Goal: Navigation & Orientation: Find specific page/section

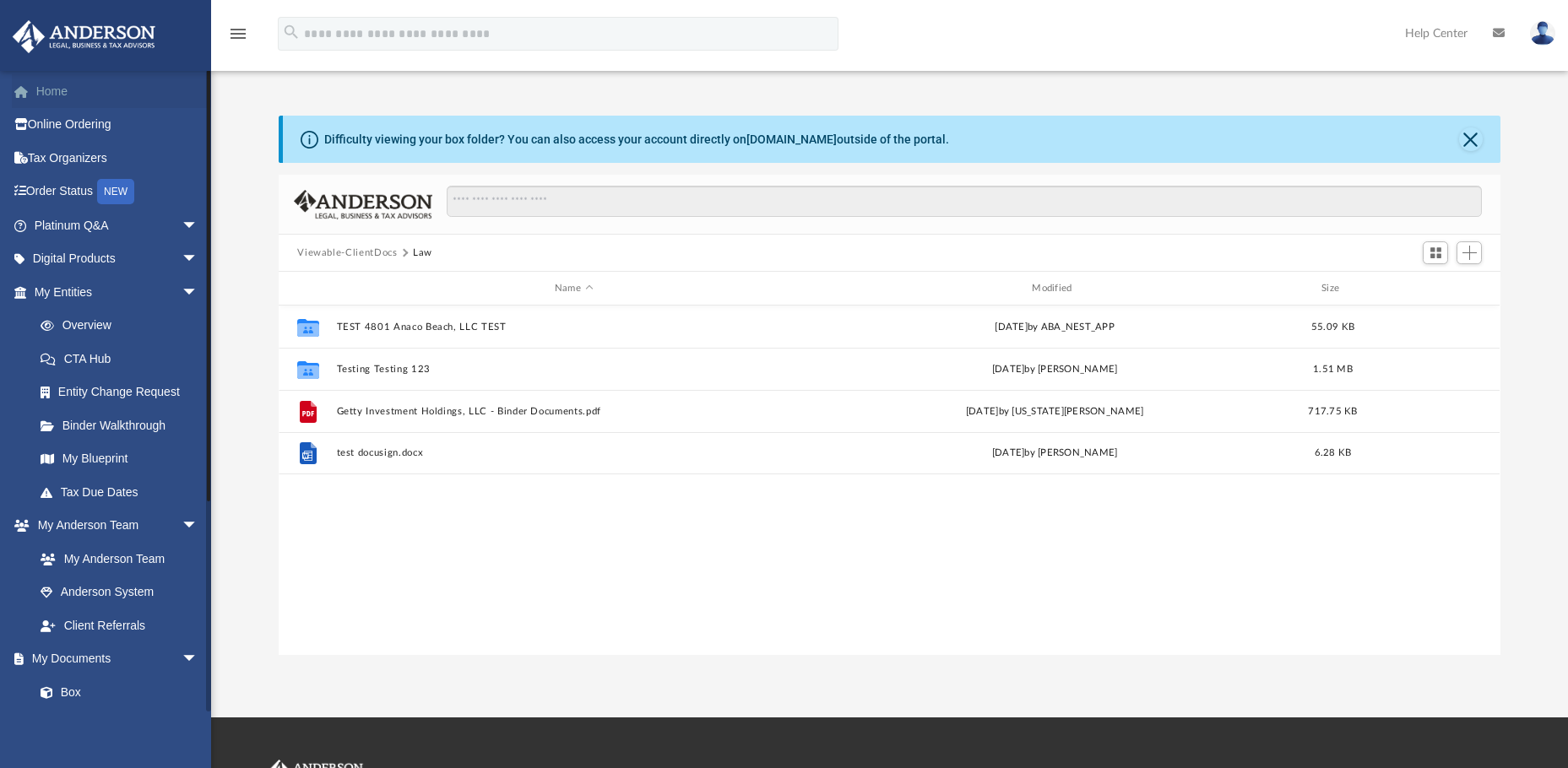
click at [44, 100] on link "Home" at bounding box center [117, 91] width 212 height 34
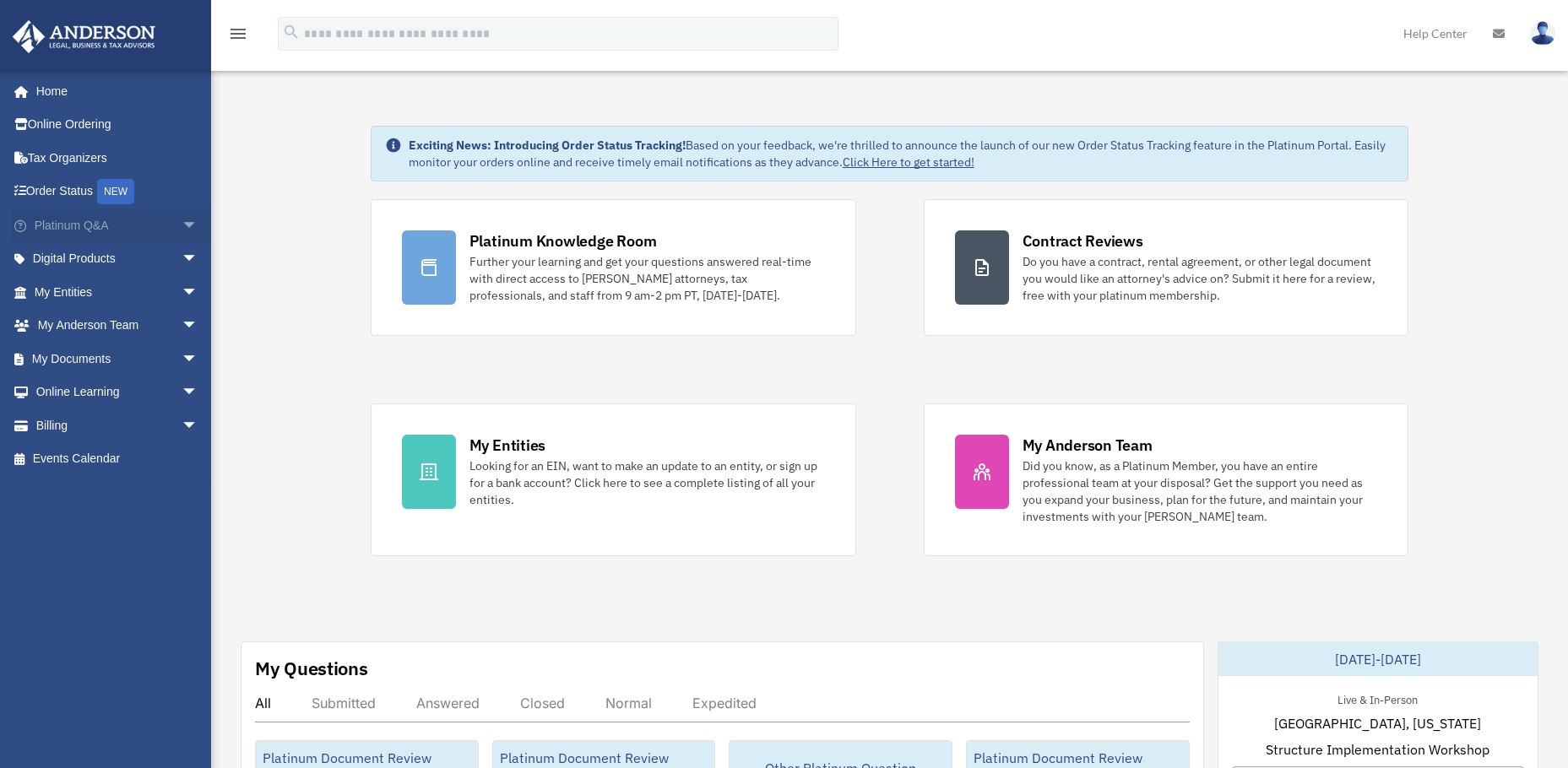
click at [58, 228] on link "Platinum Q&A arrow_drop_down" at bounding box center [117, 225] width 212 height 34
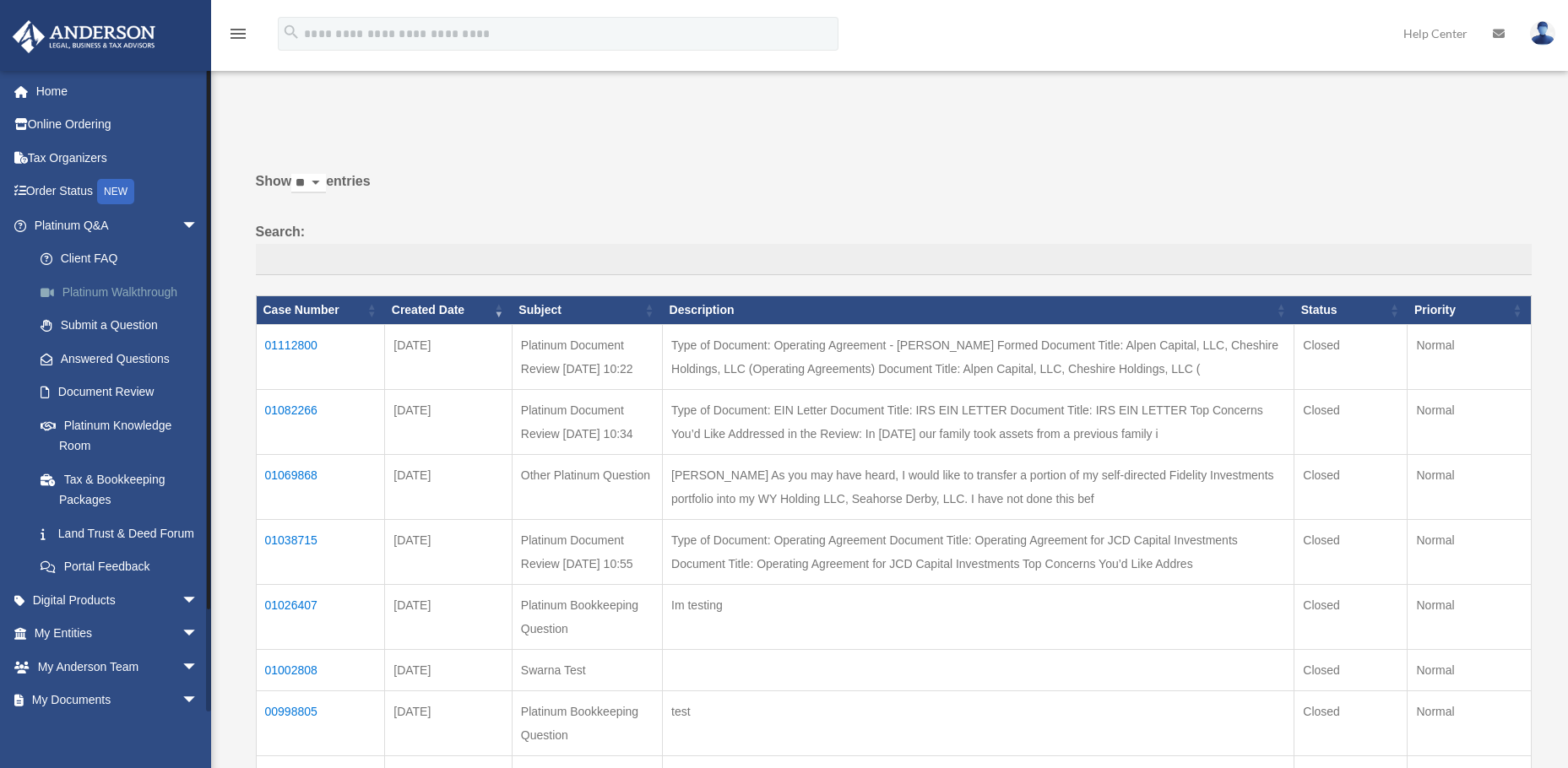
click at [75, 289] on link "Platinum Walkthrough" at bounding box center [123, 292] width 200 height 34
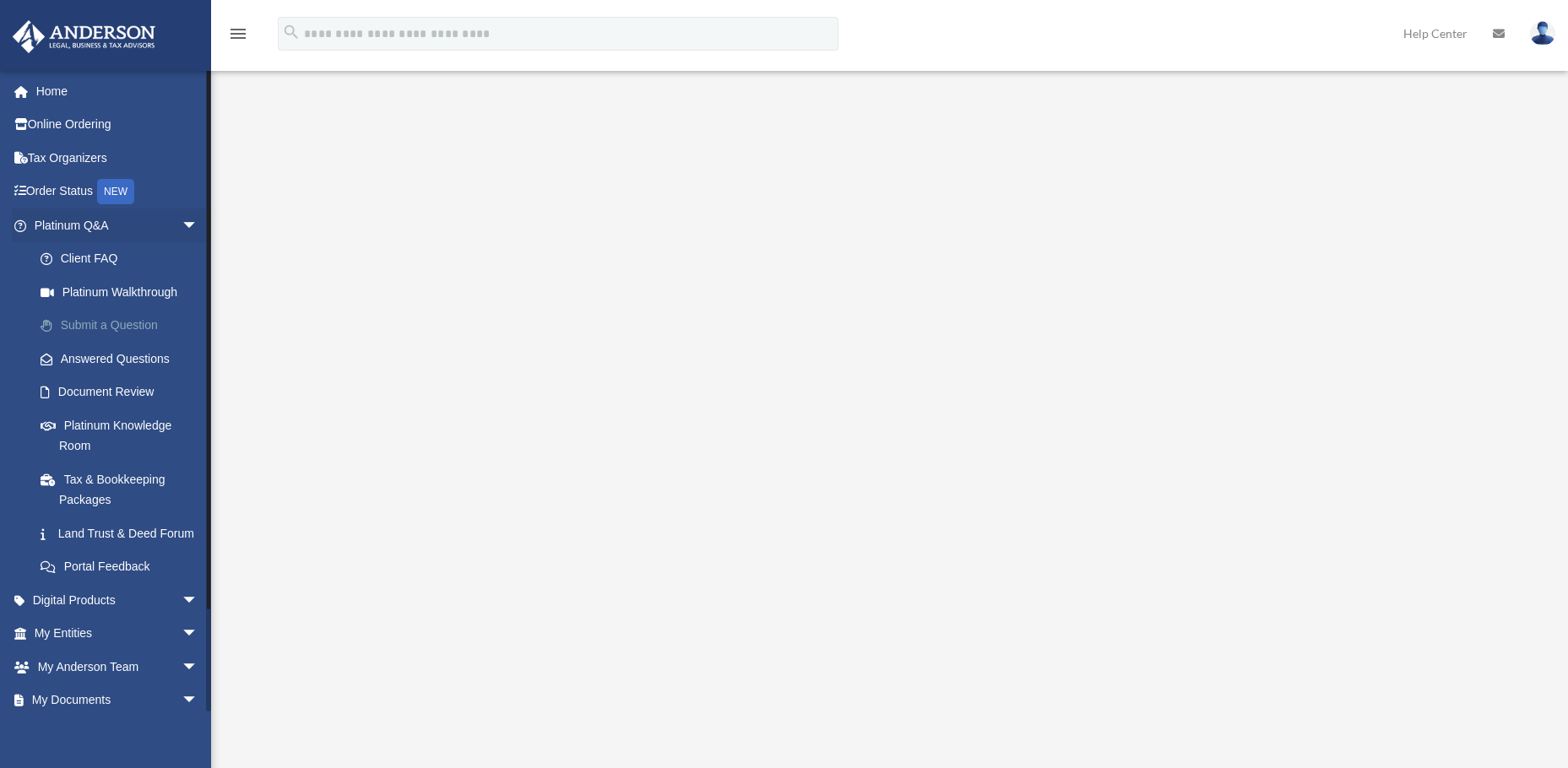
click at [108, 323] on link "Submit a Question" at bounding box center [123, 325] width 200 height 34
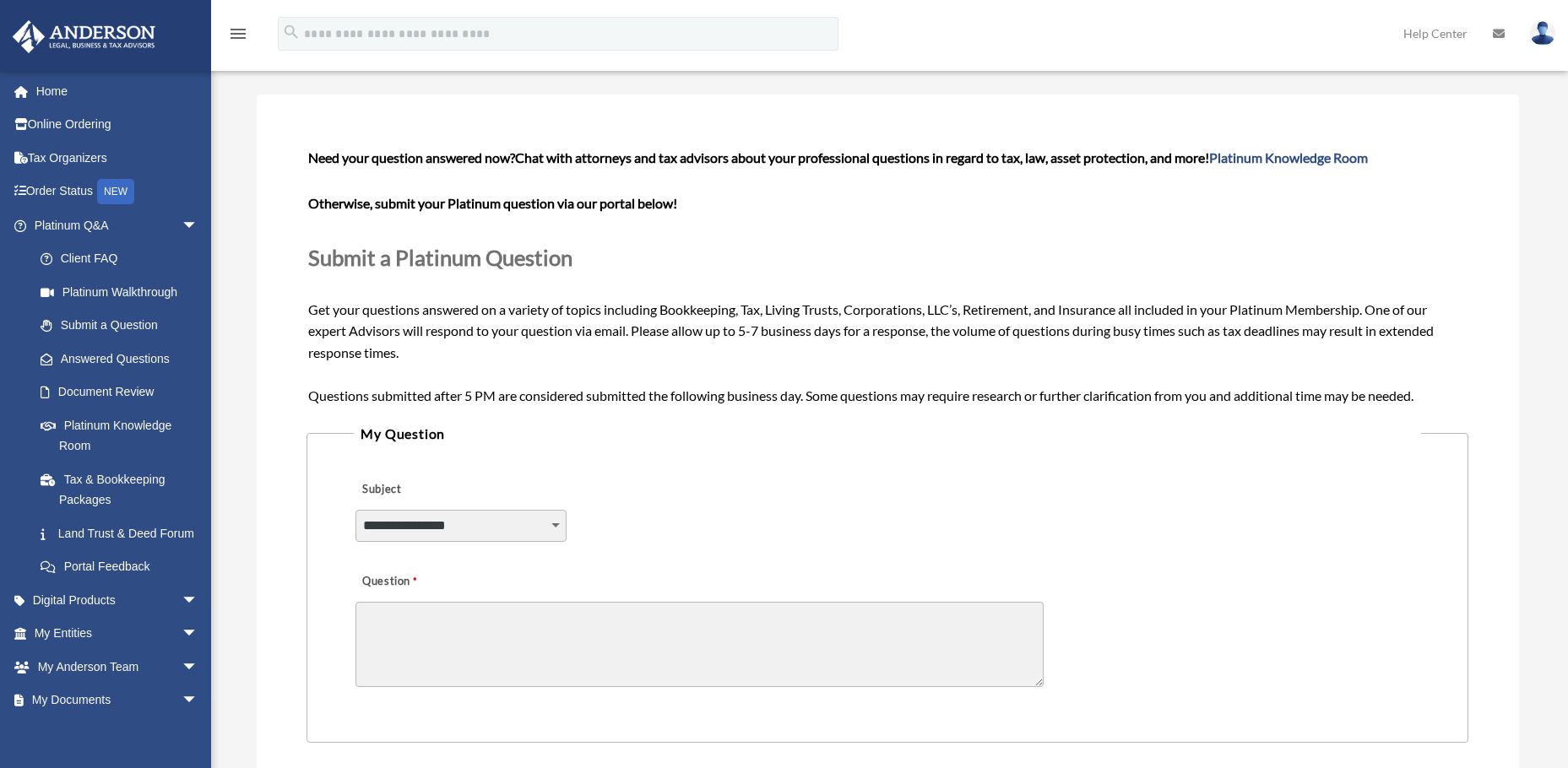
scroll to position [169, 0]
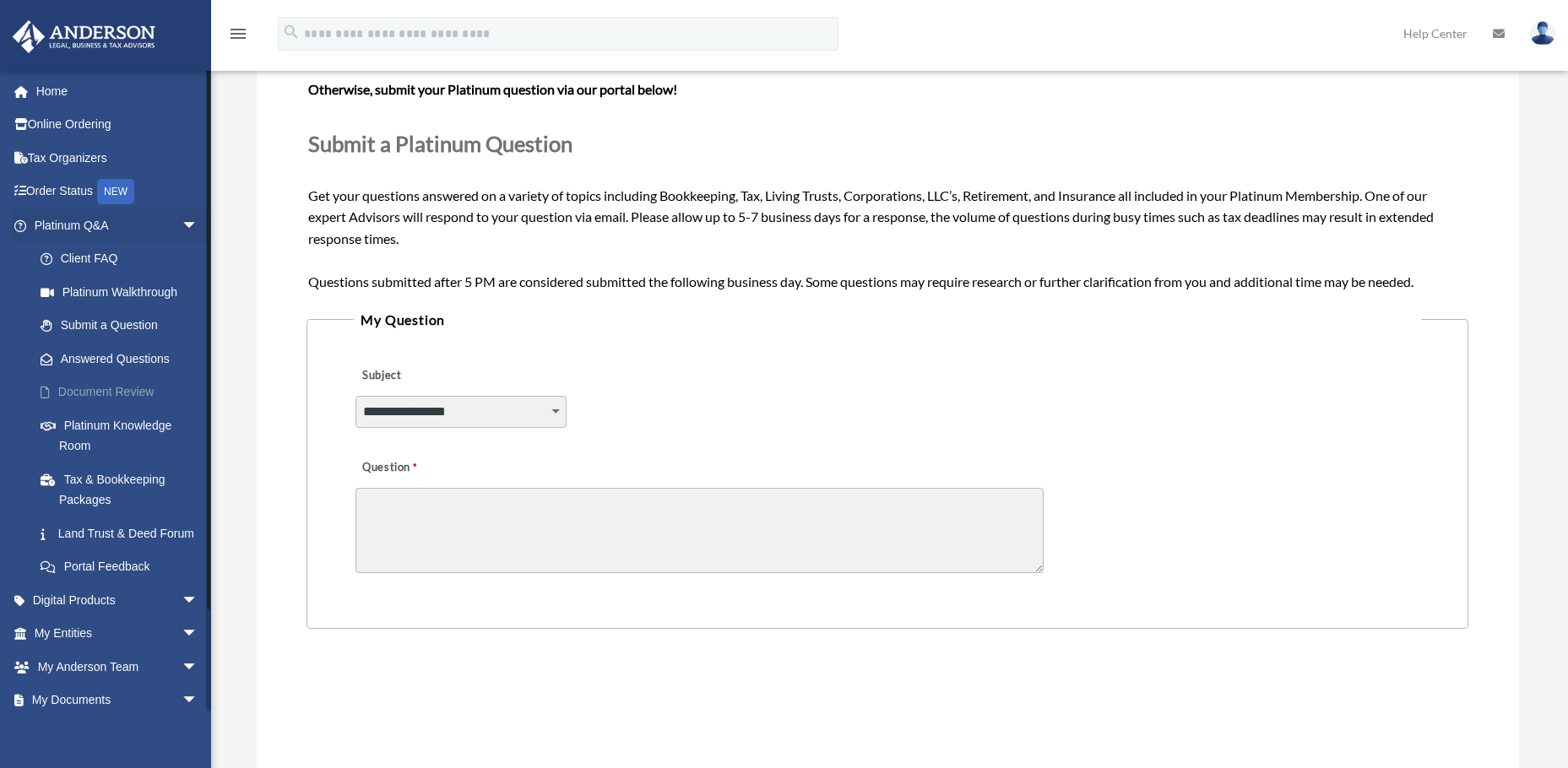
click at [110, 391] on link "Document Review" at bounding box center [123, 392] width 200 height 34
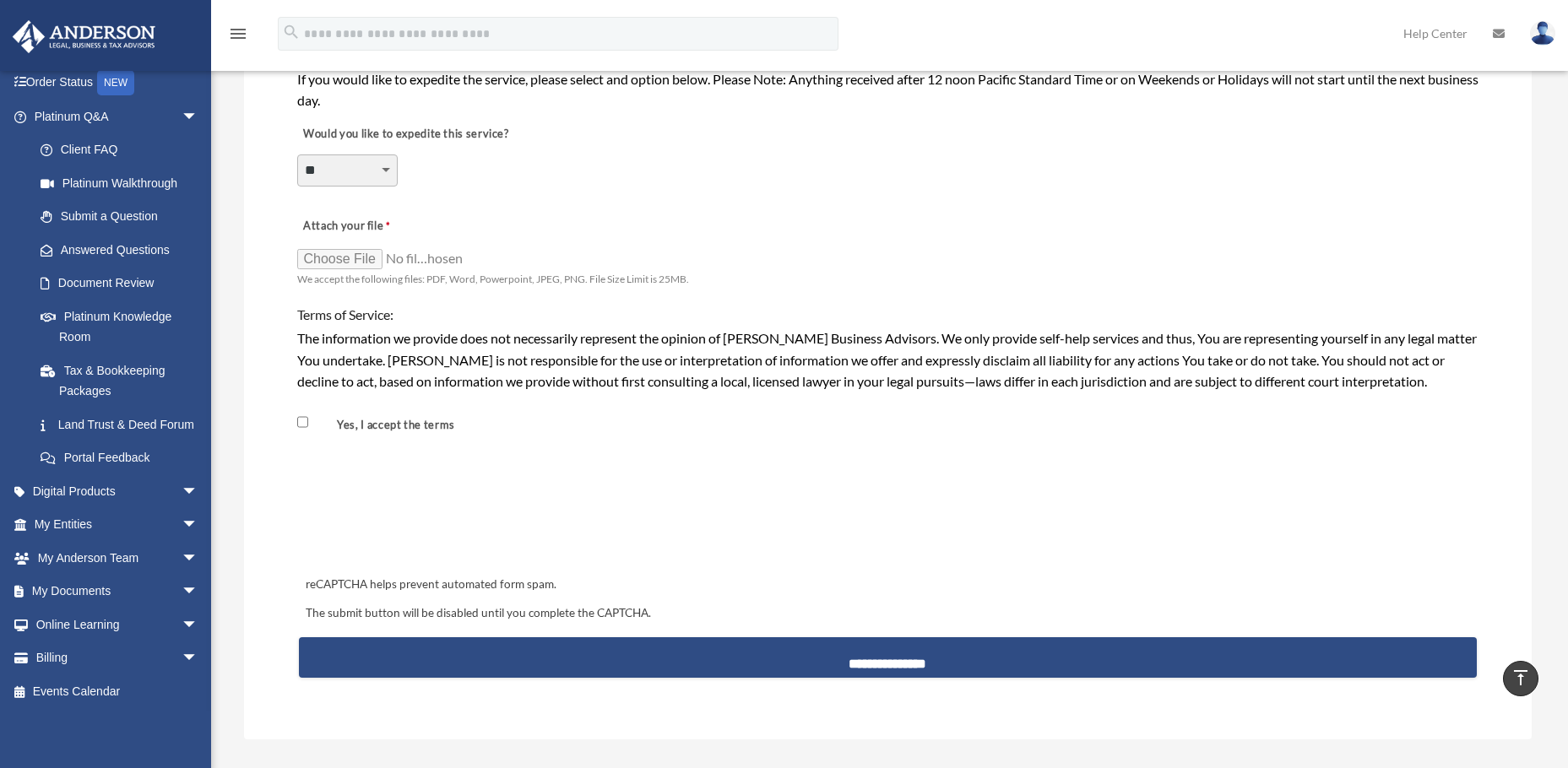
scroll to position [1435, 0]
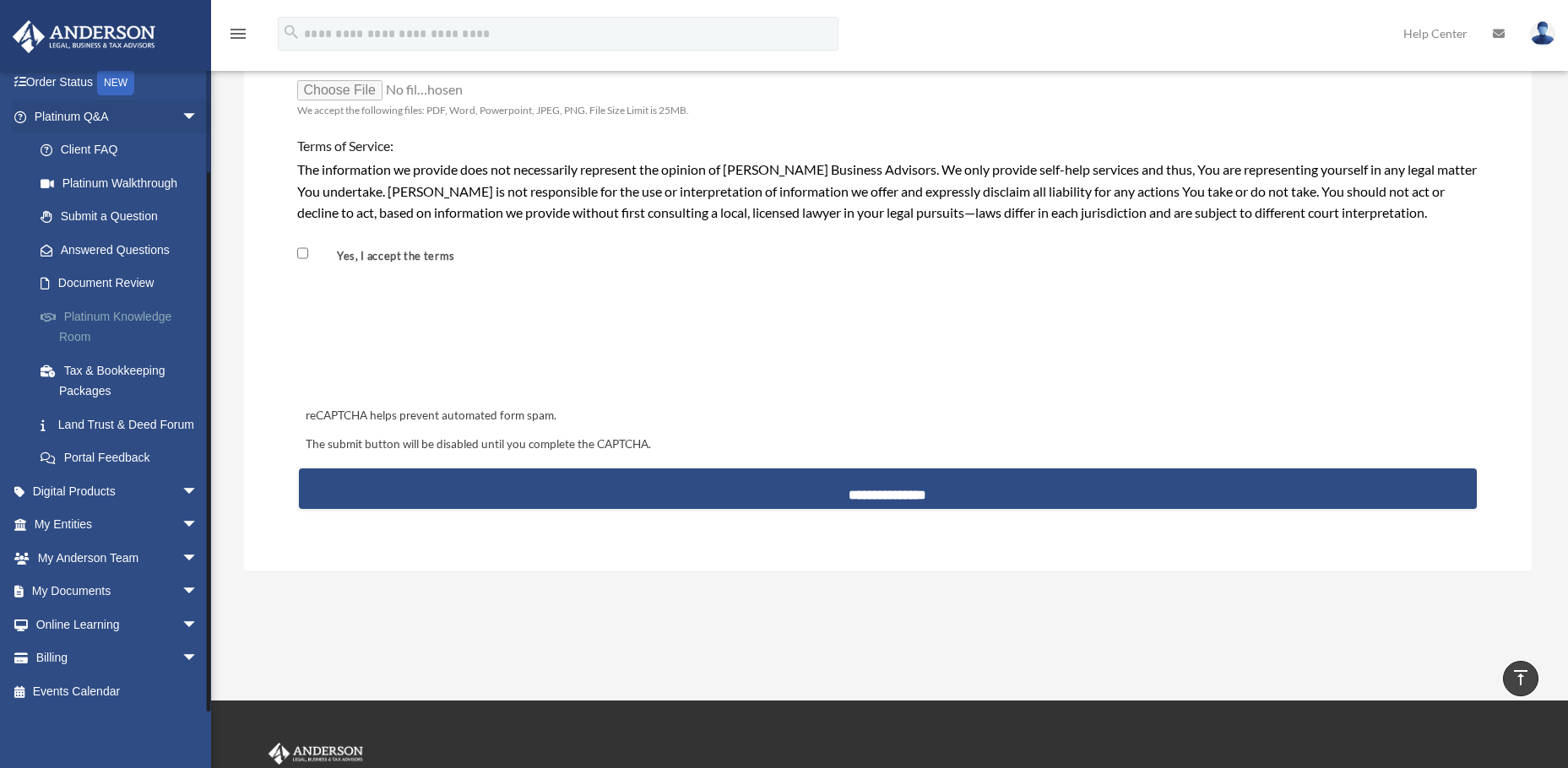
click at [84, 318] on link "Platinum Knowledge Room" at bounding box center [123, 327] width 200 height 54
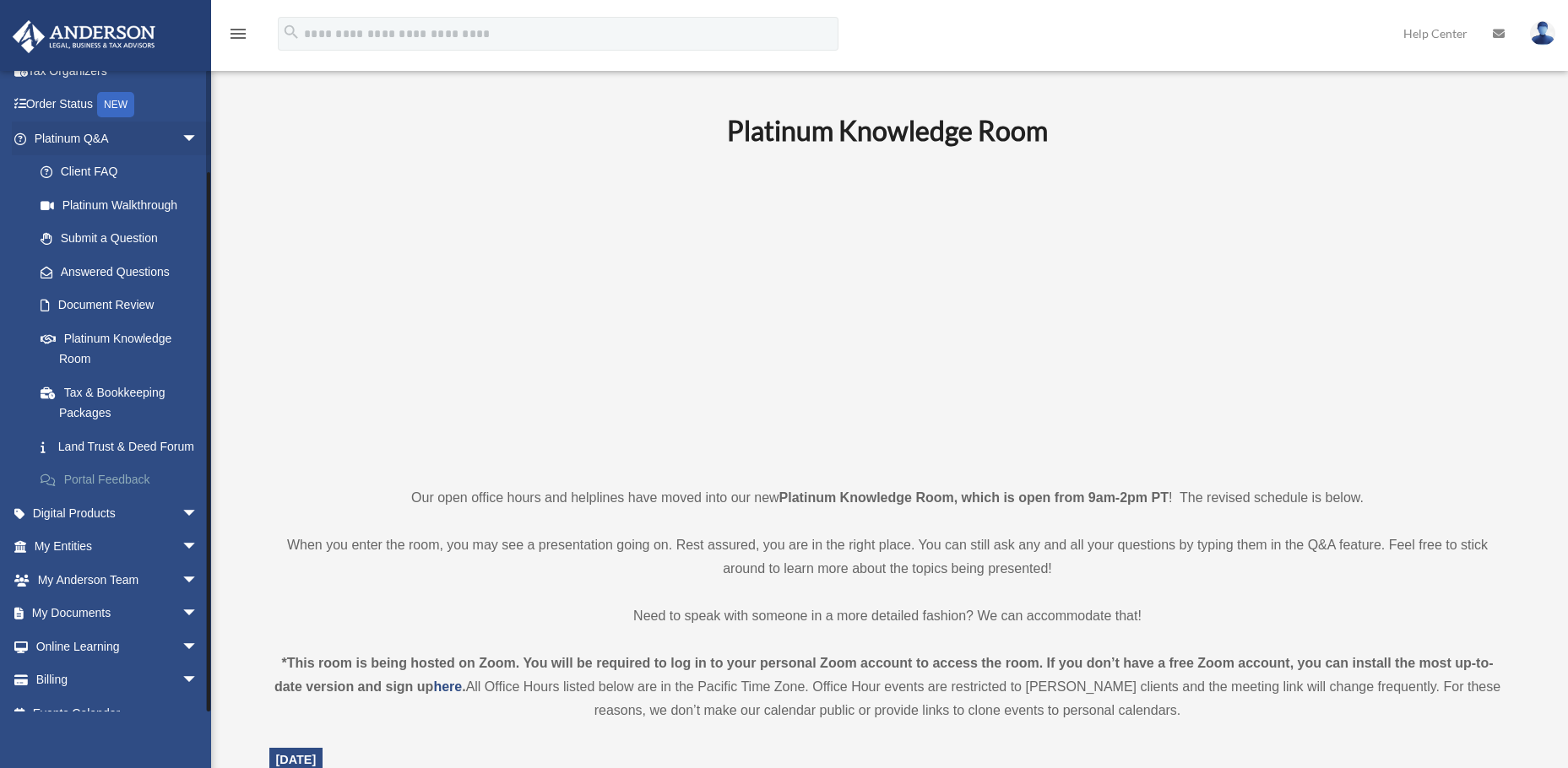
scroll to position [108, 0]
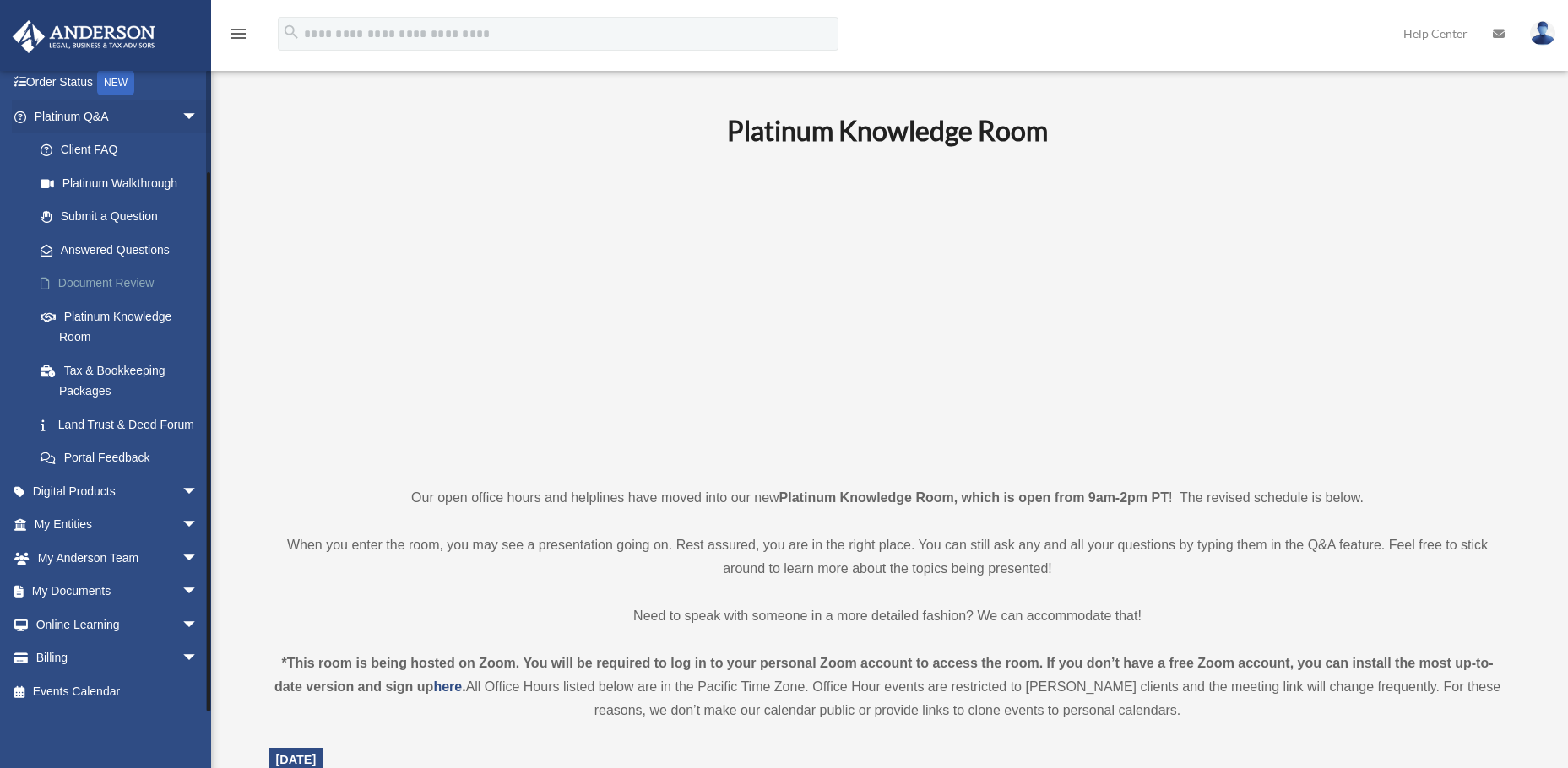
click at [124, 294] on link "Document Review" at bounding box center [123, 284] width 200 height 34
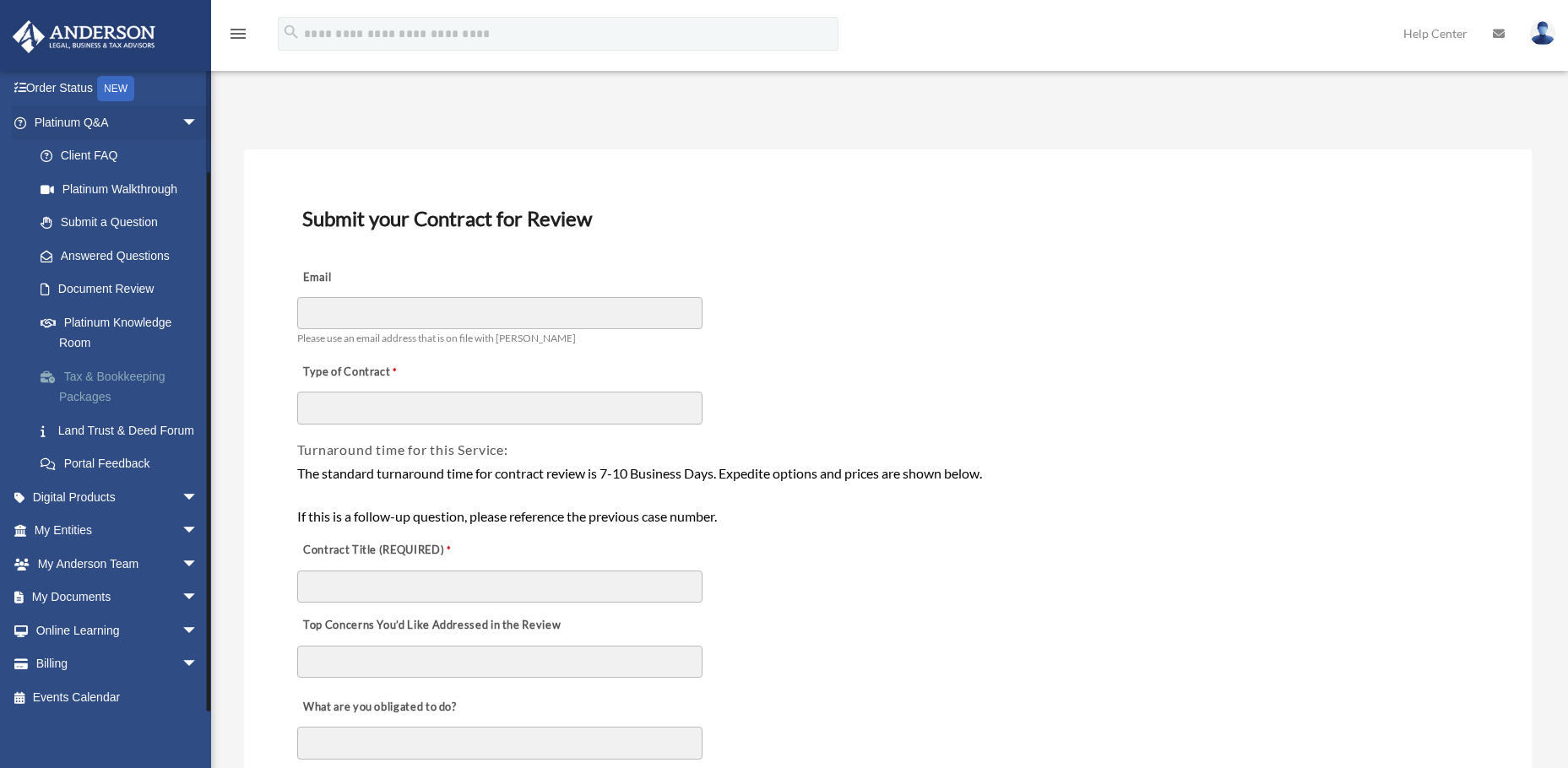
scroll to position [108, 0]
click at [129, 487] on link "Digital Products arrow_drop_down" at bounding box center [117, 491] width 212 height 34
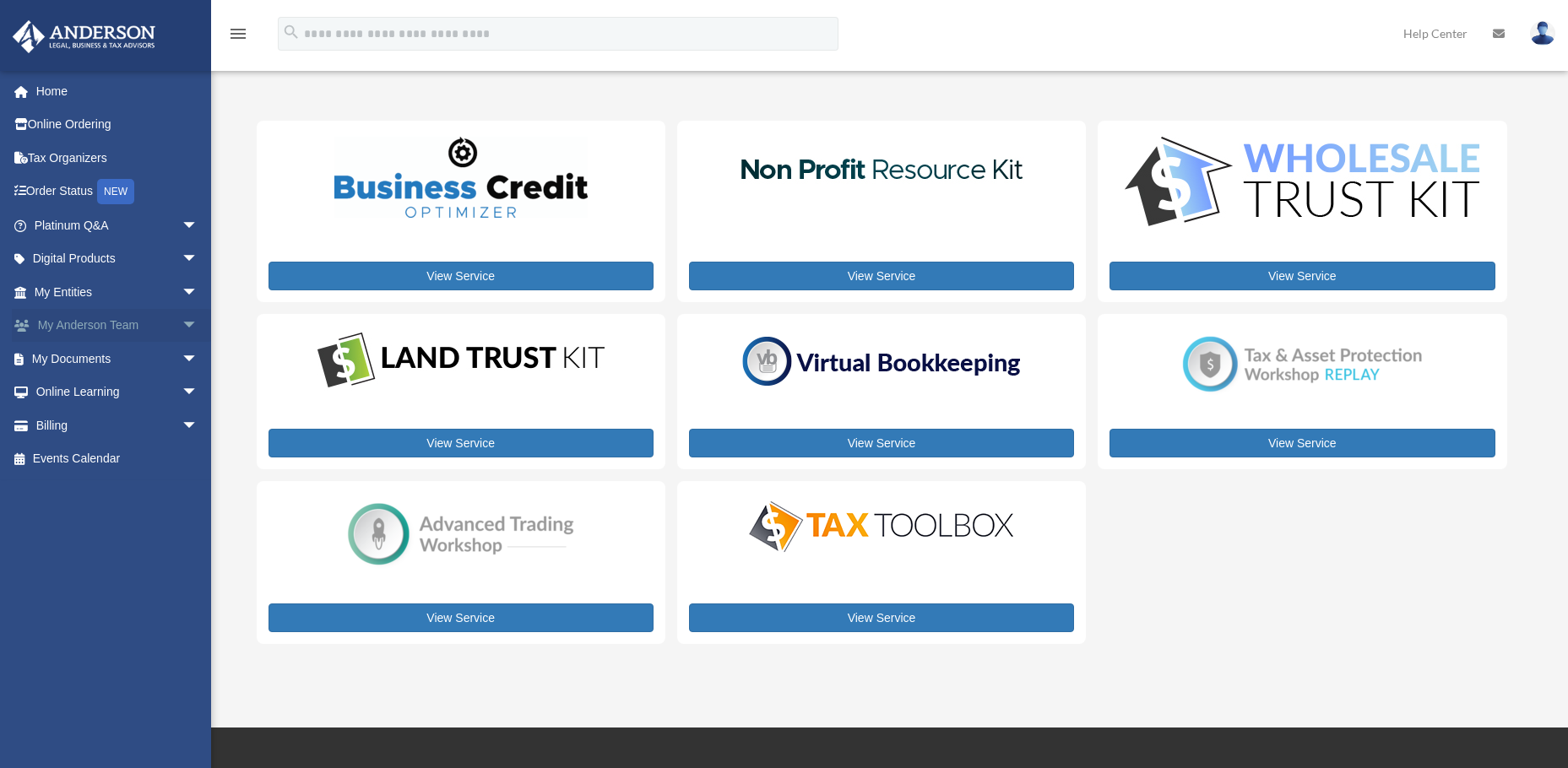
click at [181, 327] on span "arrow_drop_down" at bounding box center [198, 326] width 34 height 35
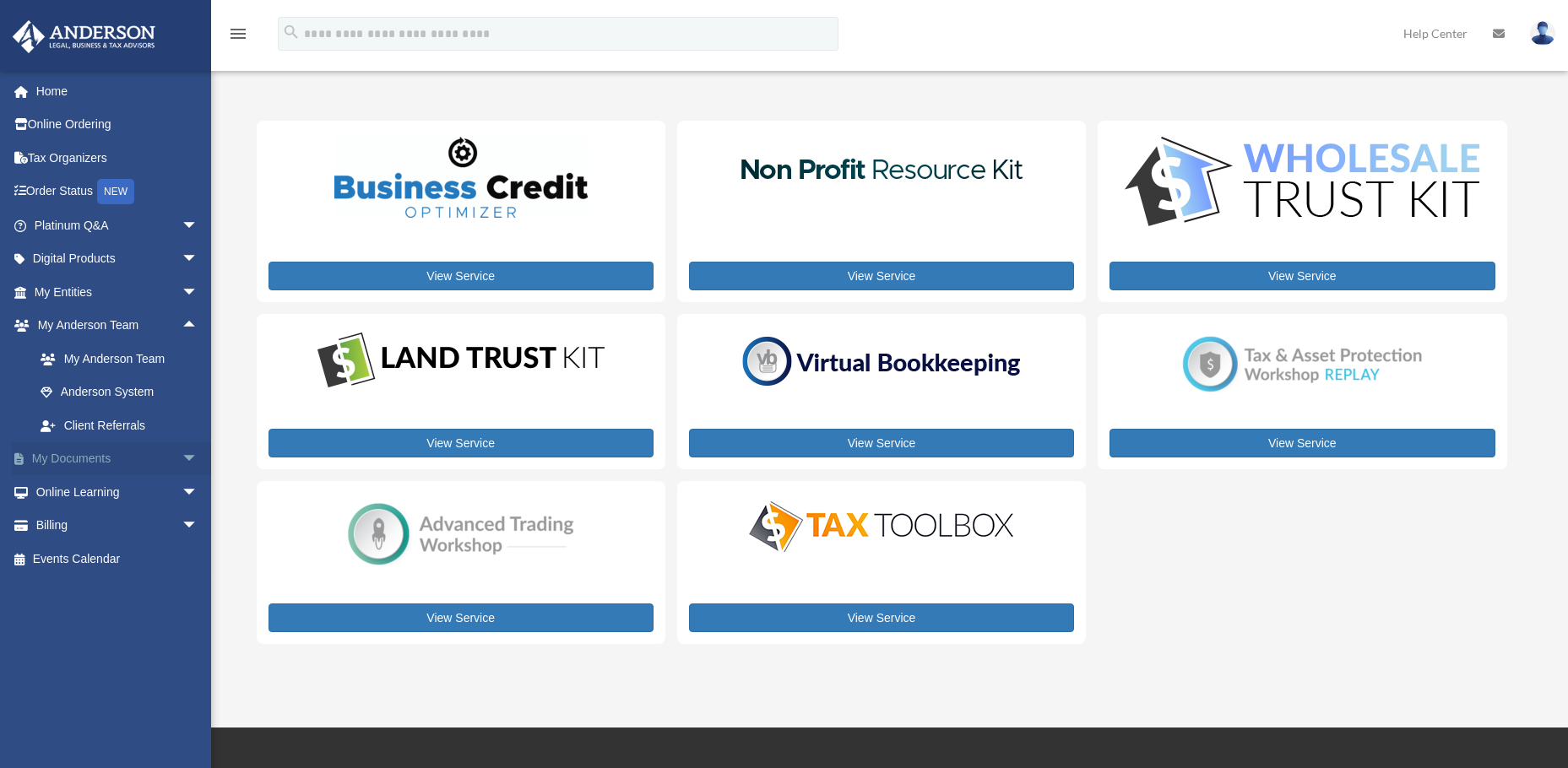
click at [181, 459] on span "arrow_drop_down" at bounding box center [198, 460] width 34 height 35
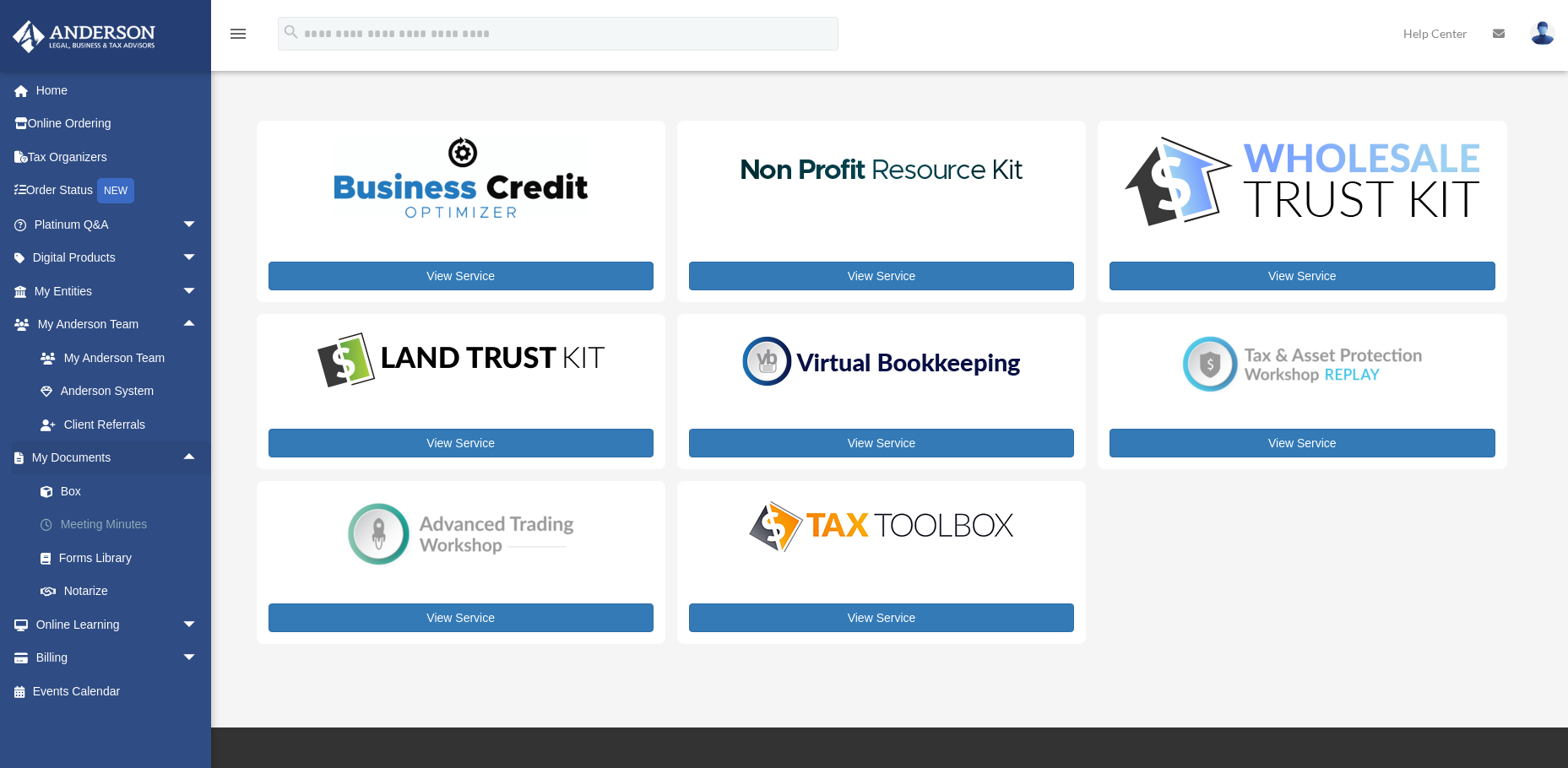
click at [126, 534] on link "Meeting Minutes" at bounding box center [123, 525] width 200 height 34
